Goal: Transaction & Acquisition: Purchase product/service

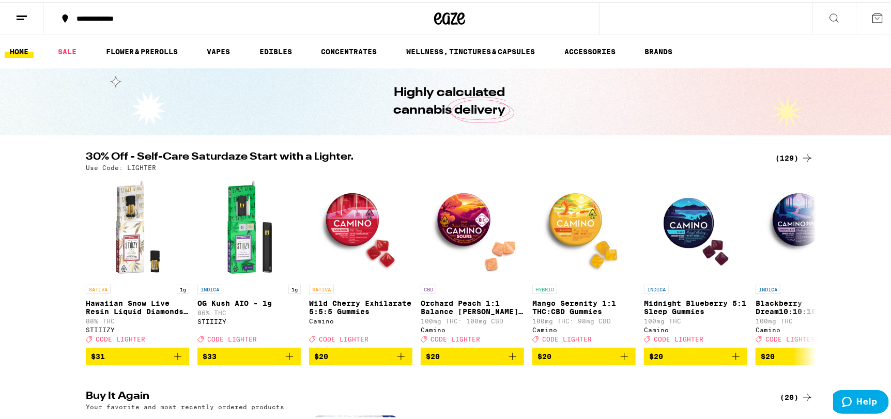
click at [794, 154] on div "(129)" at bounding box center [794, 156] width 38 height 12
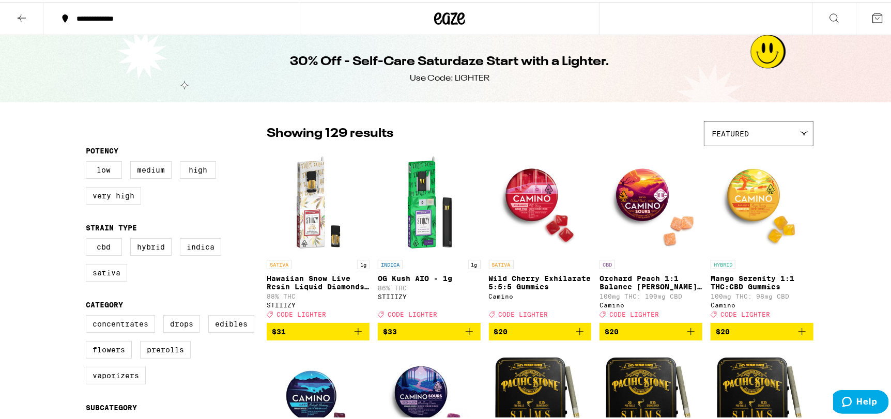
click at [528, 274] on p "Wild Cherry Exhilarate 5:5:5 Gummies" at bounding box center [540, 280] width 103 height 17
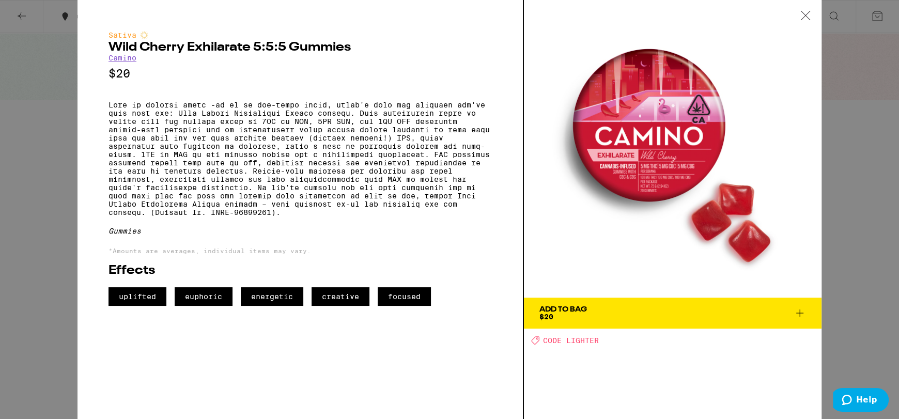
click at [808, 18] on icon at bounding box center [805, 15] width 10 height 9
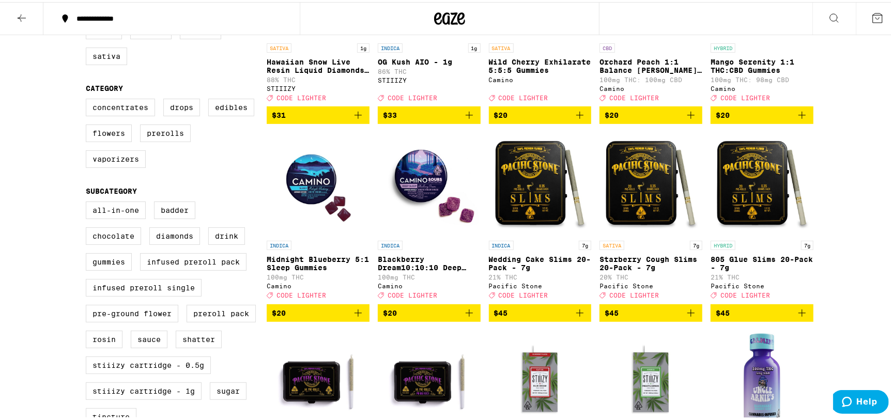
scroll to position [258, 0]
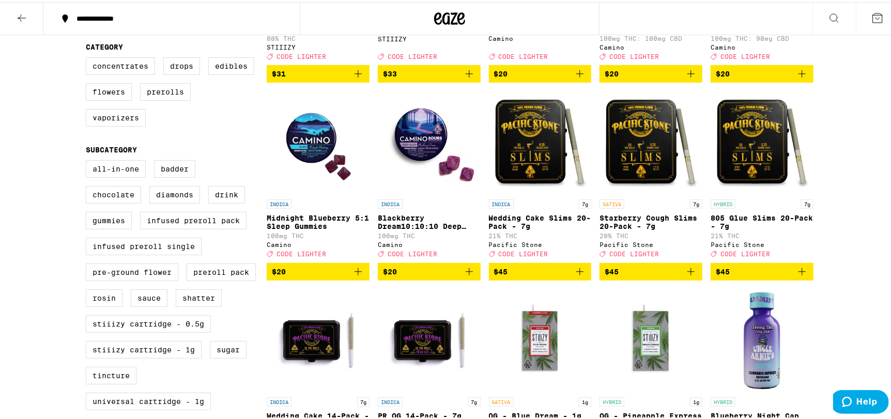
click at [421, 144] on img "Open page for Blackberry Dream10:10:10 Deep Sleep Gummies from Camino" at bounding box center [429, 140] width 103 height 103
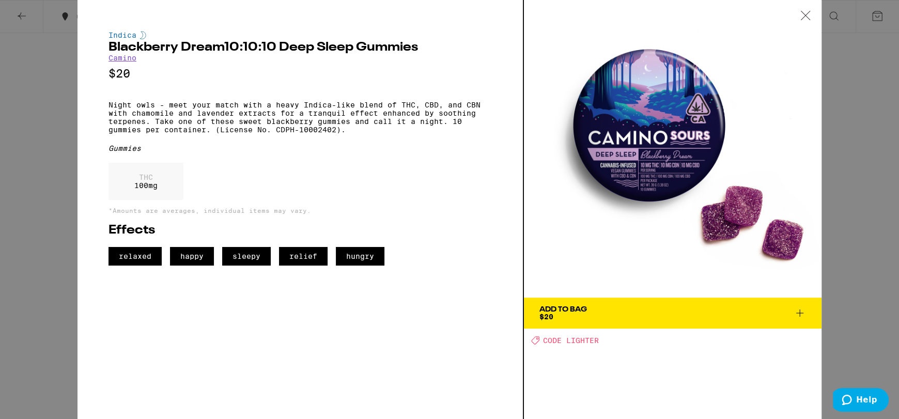
click at [803, 12] on icon at bounding box center [805, 15] width 10 height 9
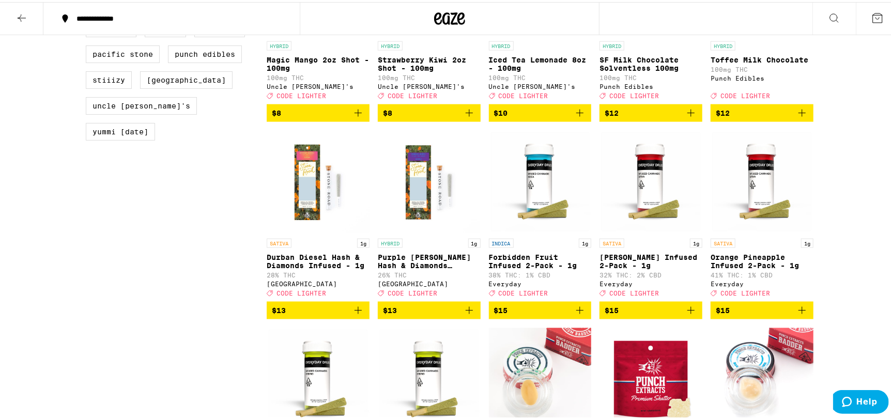
scroll to position [878, 0]
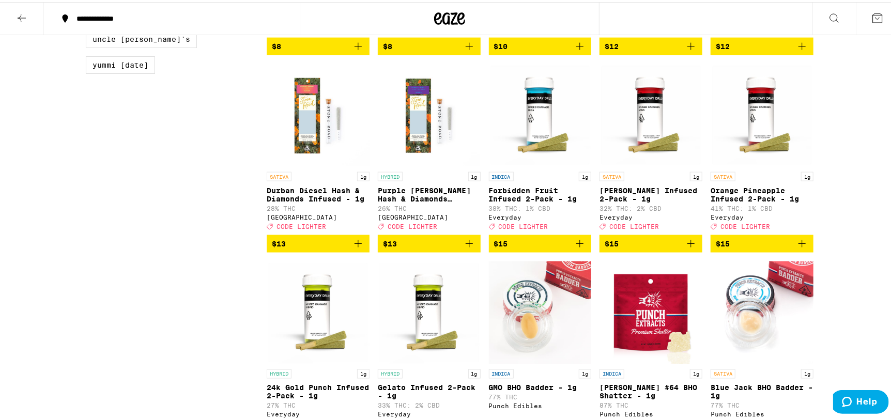
click at [466, 248] on icon "Add to bag" at bounding box center [469, 242] width 12 height 12
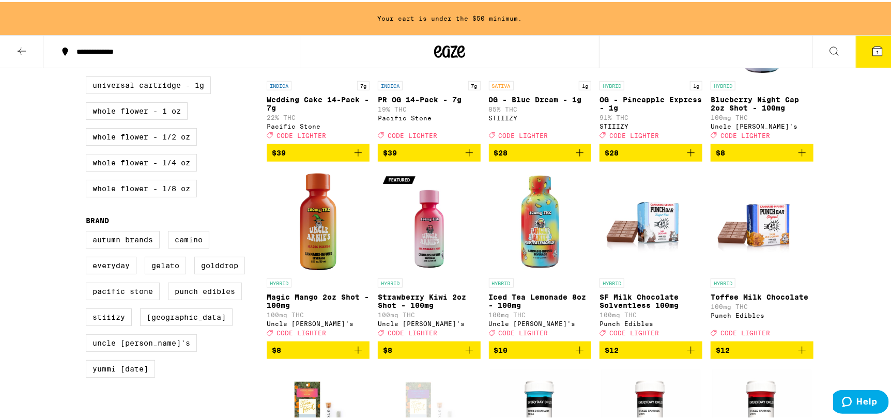
scroll to position [550, 0]
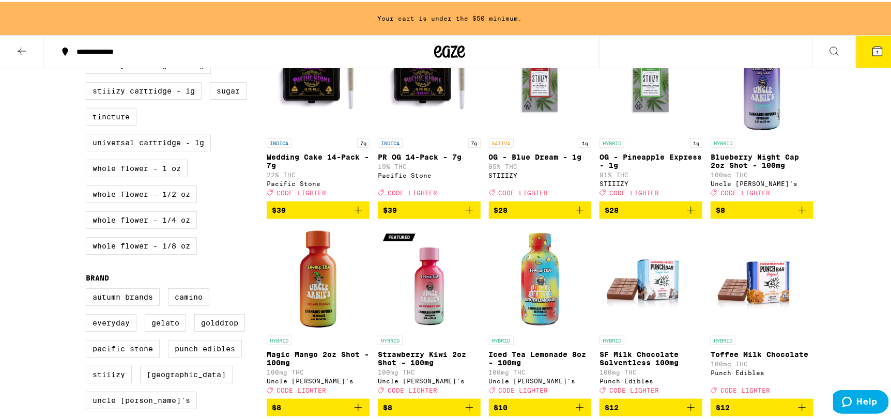
click at [799, 214] on icon "Add to bag" at bounding box center [801, 208] width 12 height 12
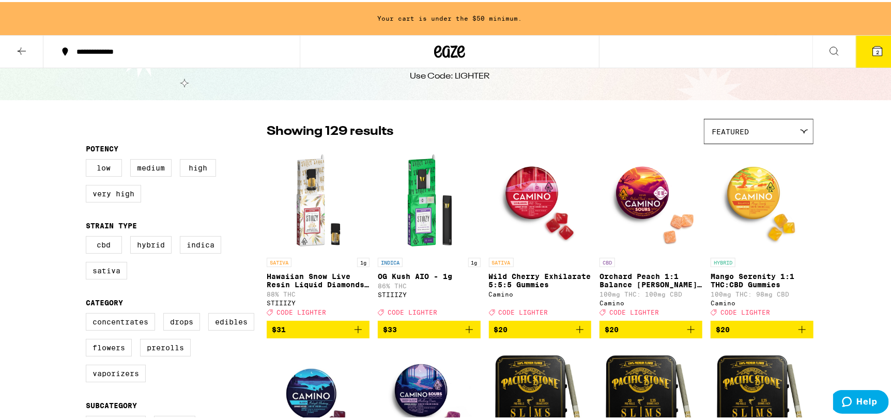
scroll to position [33, 0]
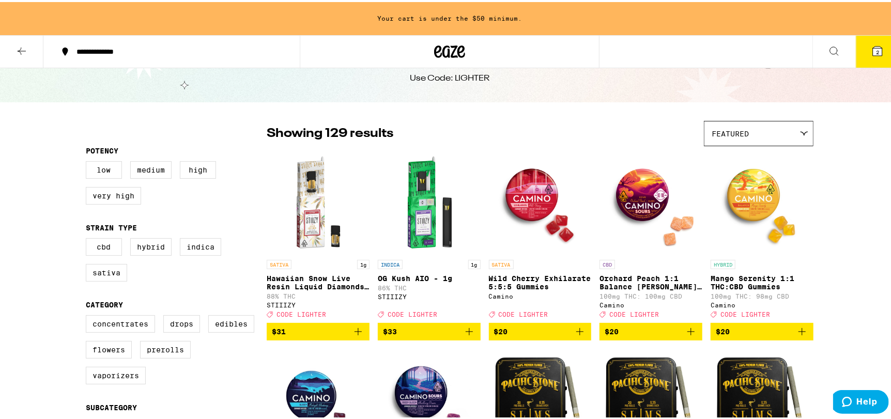
click at [521, 220] on img "Open page for Wild Cherry Exhilarate 5:5:5 Gummies from Camino" at bounding box center [540, 200] width 103 height 103
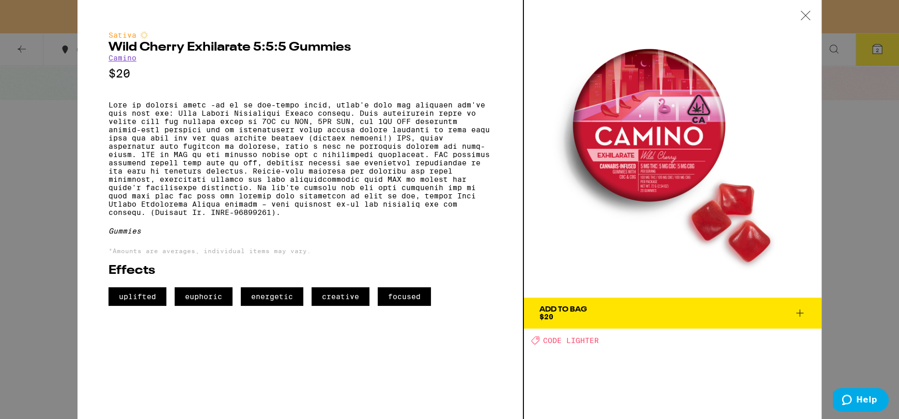
click at [803, 10] on div at bounding box center [805, 16] width 32 height 33
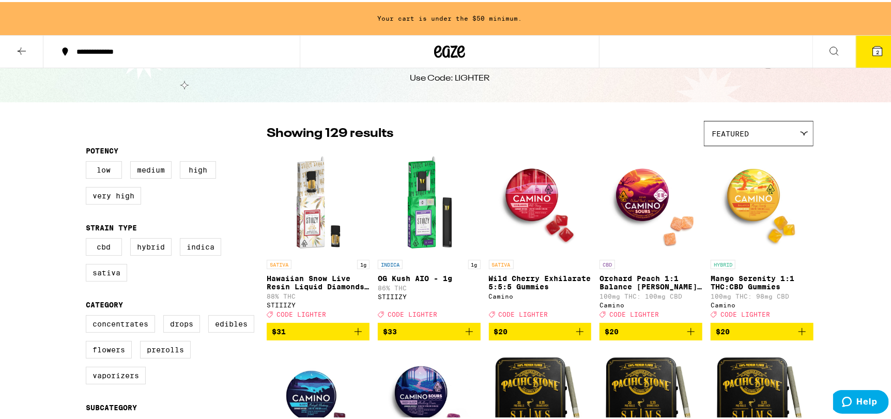
click at [685, 333] on icon "Add to bag" at bounding box center [690, 329] width 12 height 12
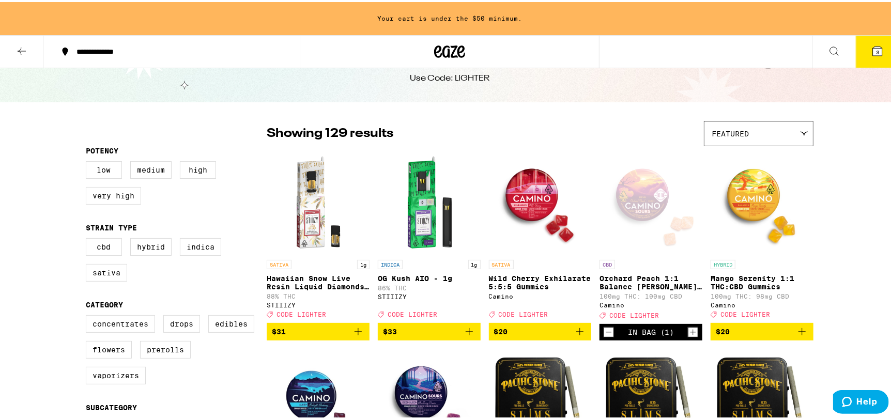
click at [802, 336] on icon "Add to bag" at bounding box center [801, 329] width 12 height 12
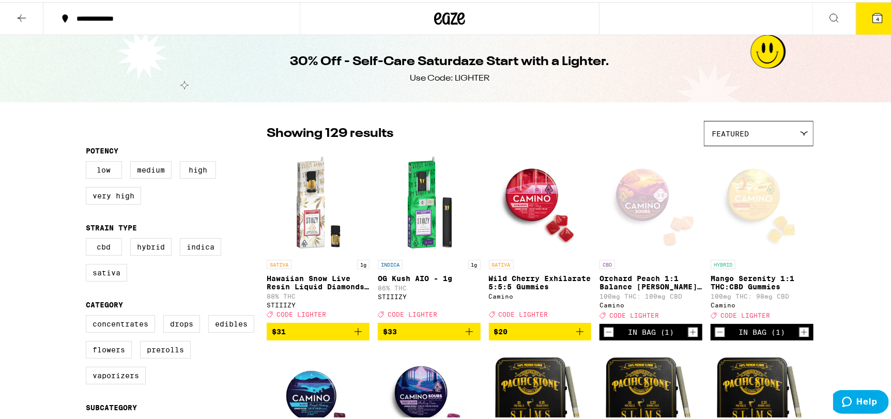
click at [877, 7] on button "4" at bounding box center [876, 17] width 43 height 32
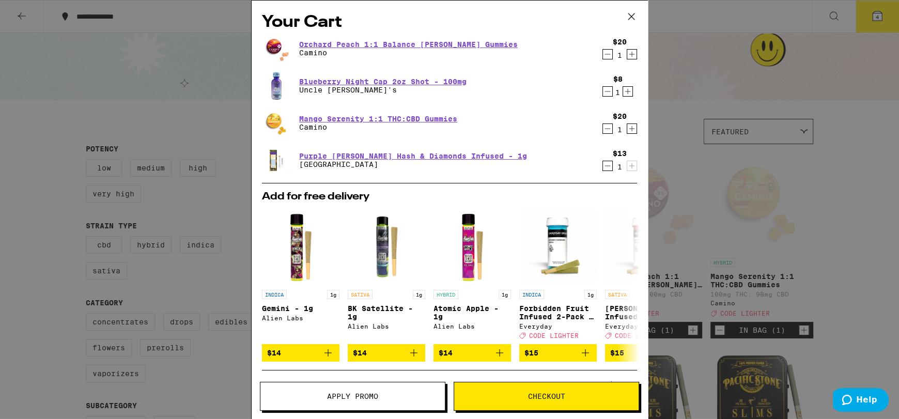
click at [603, 129] on icon "Decrement" at bounding box center [607, 128] width 9 height 12
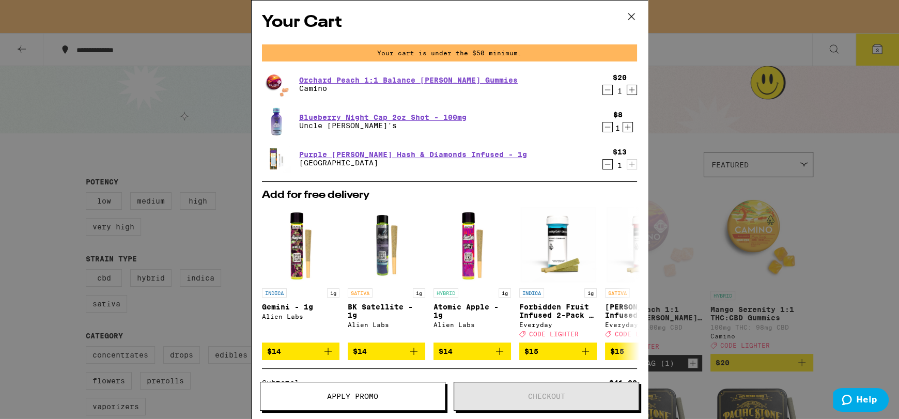
click at [603, 93] on icon "Decrement" at bounding box center [607, 90] width 9 height 12
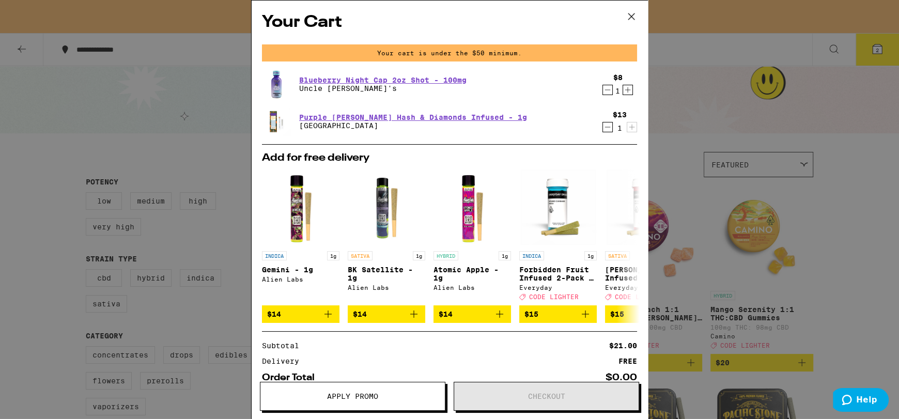
drag, startPoint x: 630, startPoint y: 16, endPoint x: 619, endPoint y: 55, distance: 40.7
click at [630, 32] on button at bounding box center [631, 17] width 32 height 33
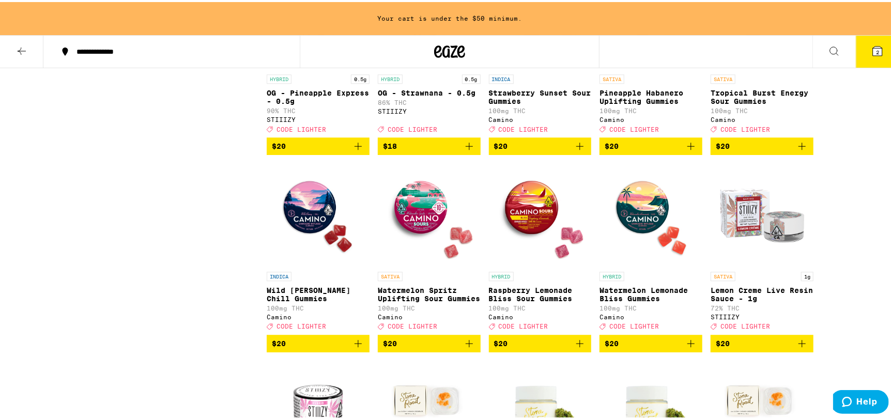
scroll to position [1601, 0]
